Goal: Check status: Check status

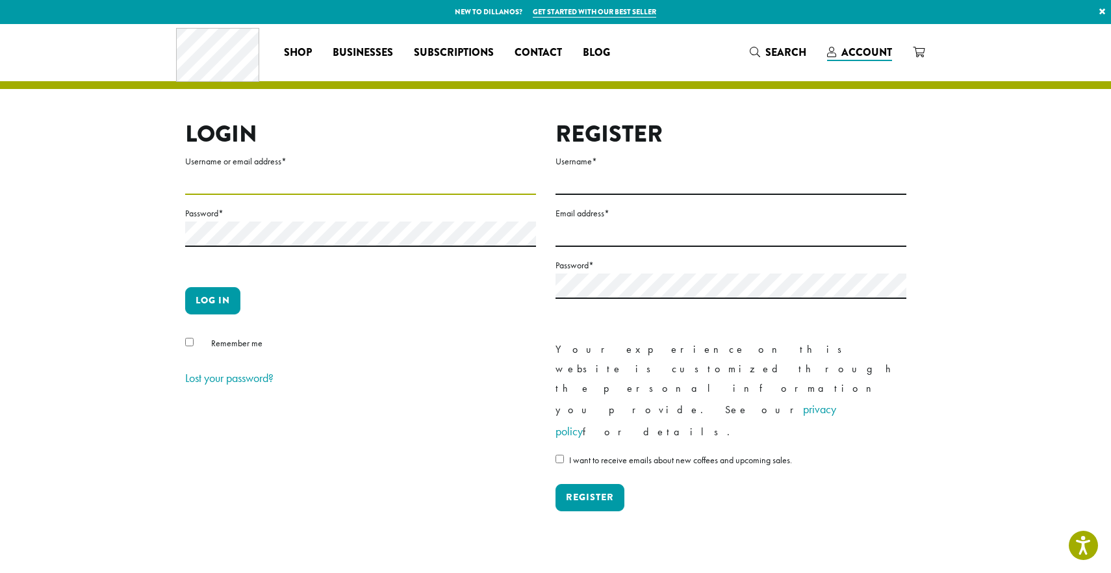
click at [213, 185] on input "Username or email address *" at bounding box center [360, 182] width 351 height 25
type input "**********"
click at [223, 303] on button "Log in" at bounding box center [212, 300] width 55 height 27
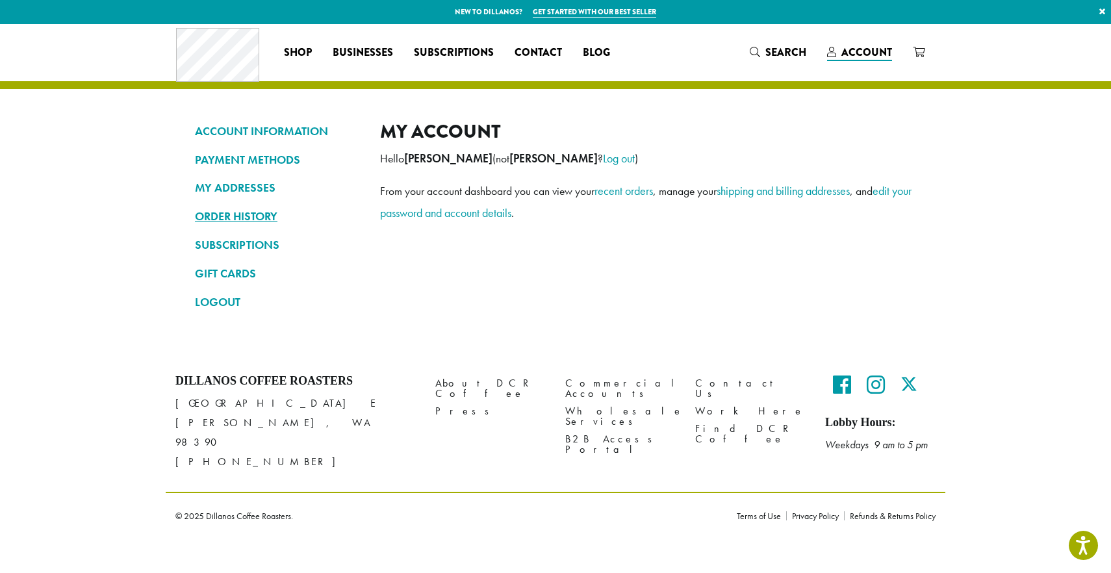
click at [227, 218] on link "ORDER HISTORY" at bounding box center [278, 216] width 166 height 22
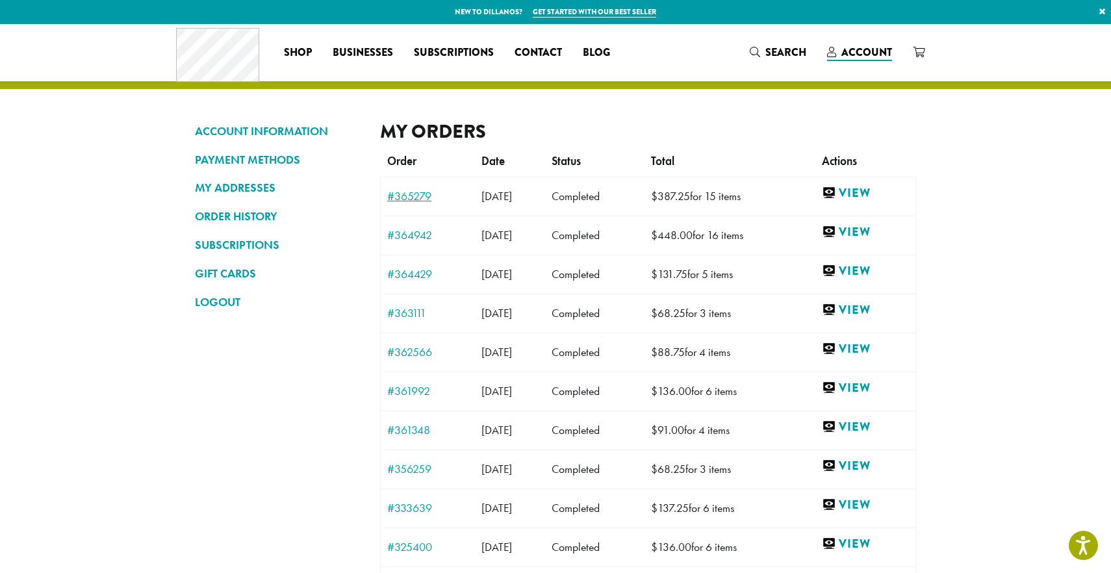
click at [414, 198] on link "#365279" at bounding box center [427, 196] width 81 height 12
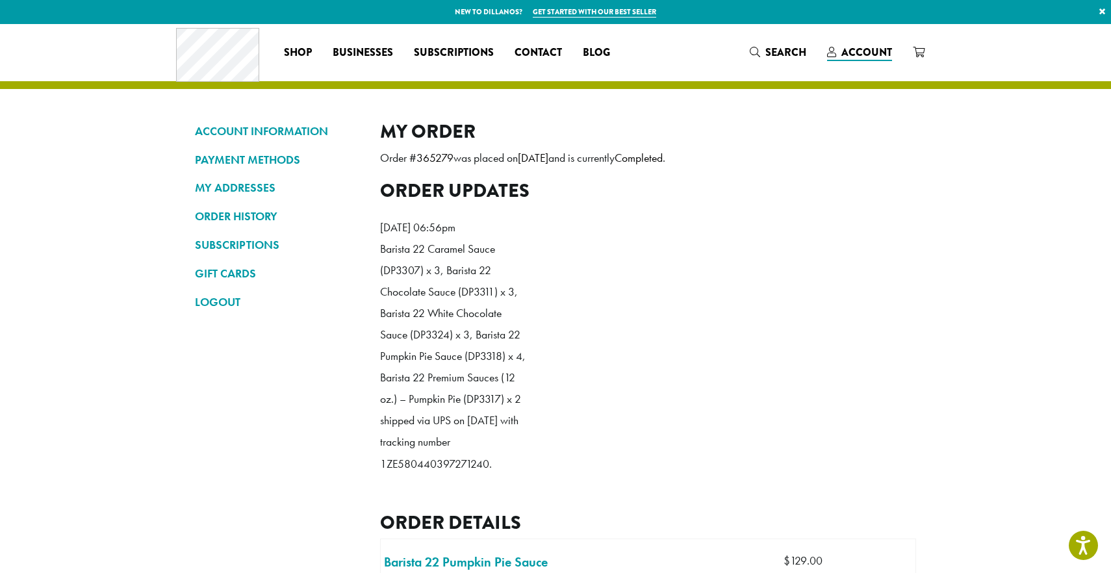
click at [441, 475] on p "Barista 22 Caramel Sauce (DP3307) x 3, Barista 22 Chocolate Sauce (DP3311) x 3,…" at bounding box center [454, 356] width 149 height 237
copy p "1ZE580440397271240"
